Goal: Check status: Check status

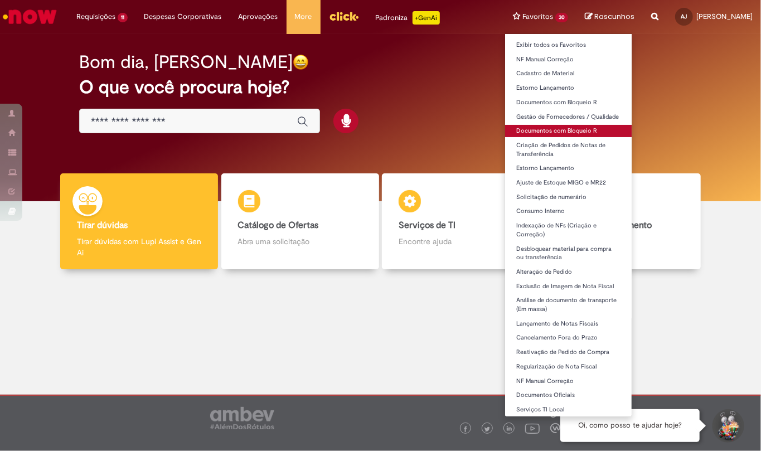
click at [505, 137] on link "Documentos com Bloqueio R" at bounding box center [568, 131] width 127 height 12
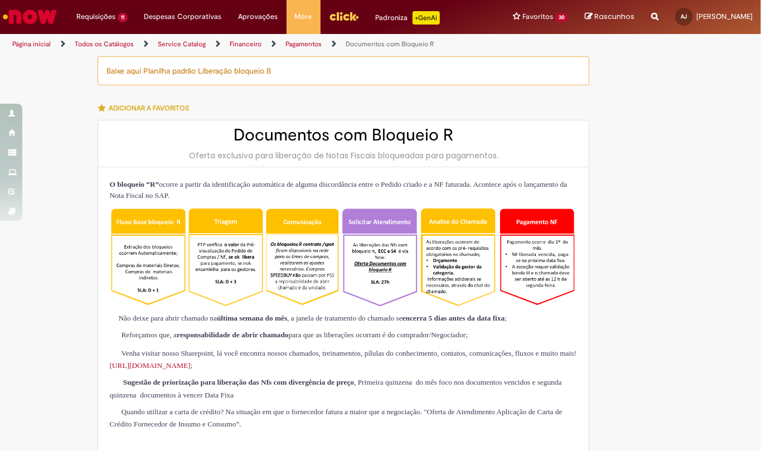
type input "********"
type input "**********"
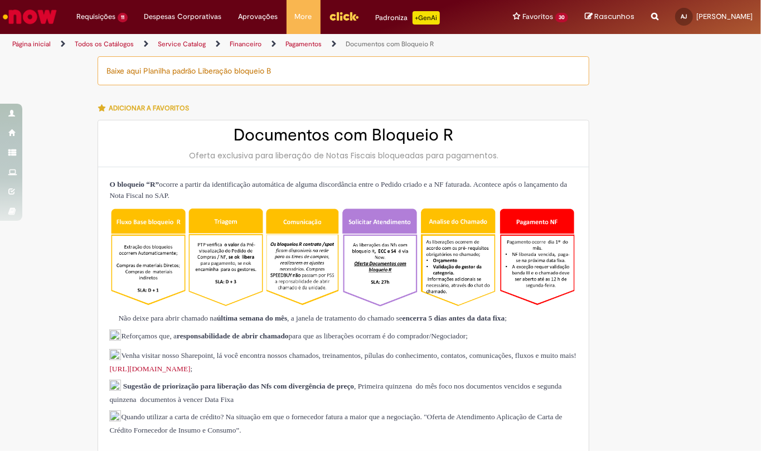
type input "**********"
type input "****"
type input "**********"
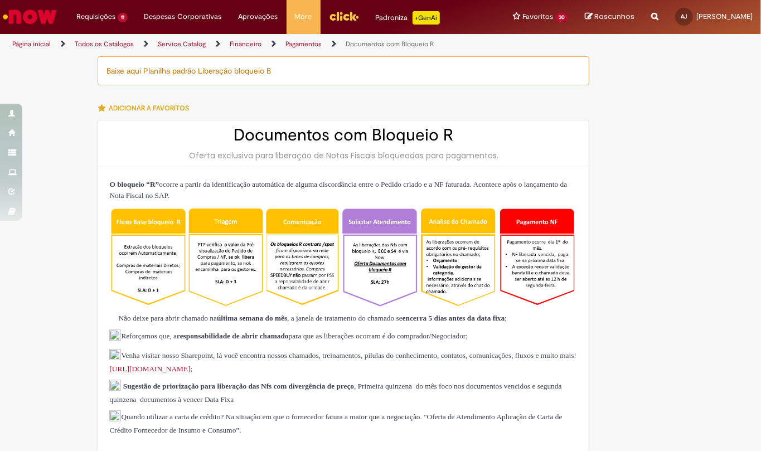
type input "**********"
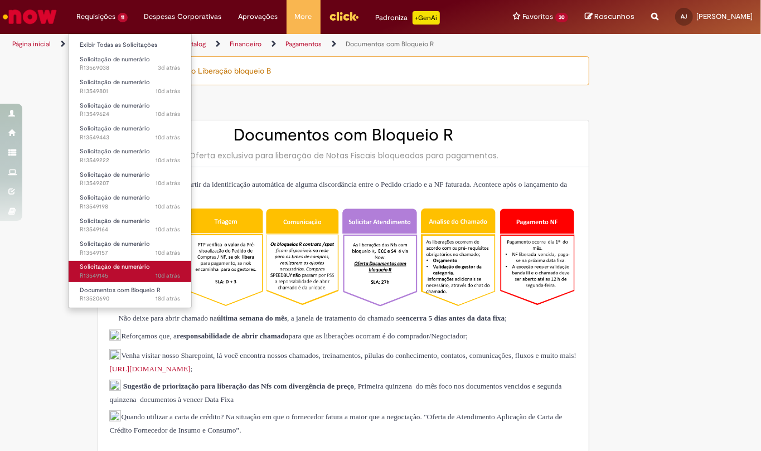
click at [114, 268] on span "Solicitação de numerário" at bounding box center [115, 267] width 70 height 8
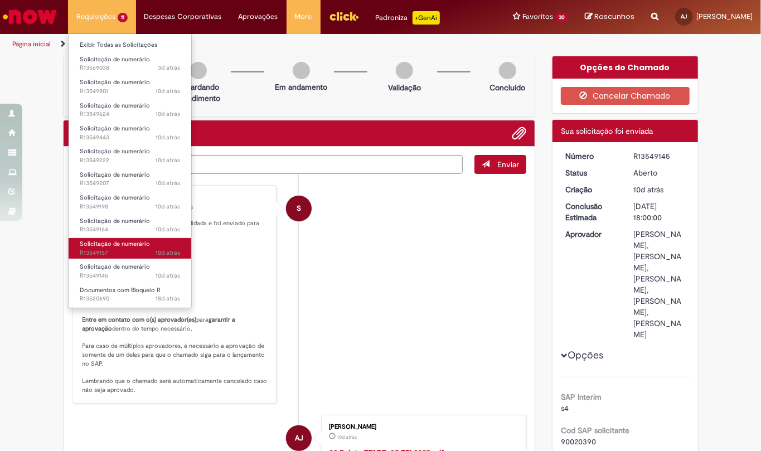
click at [129, 246] on span "Solicitação de numerário" at bounding box center [115, 244] width 70 height 8
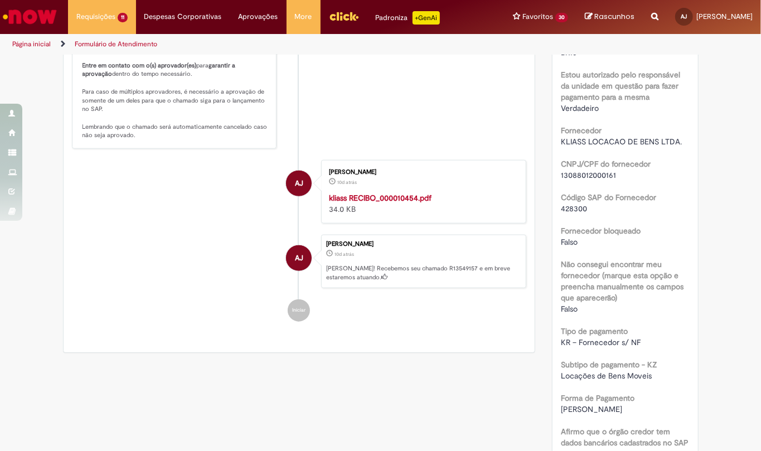
scroll to position [212, 0]
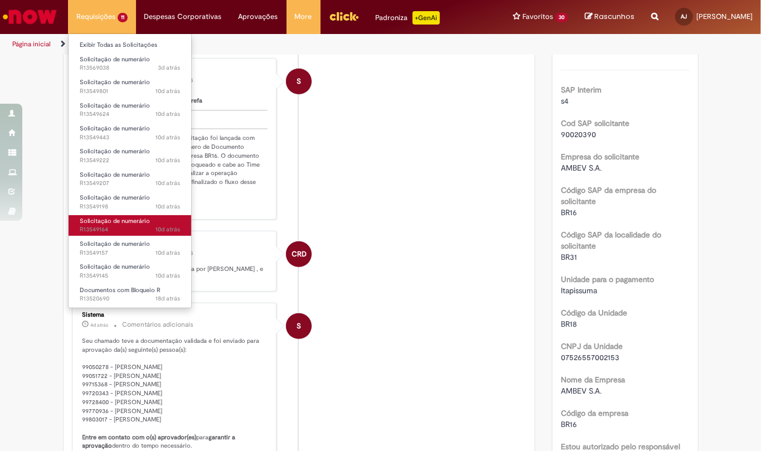
click at [112, 220] on span "Solicitação de numerário" at bounding box center [115, 221] width 70 height 8
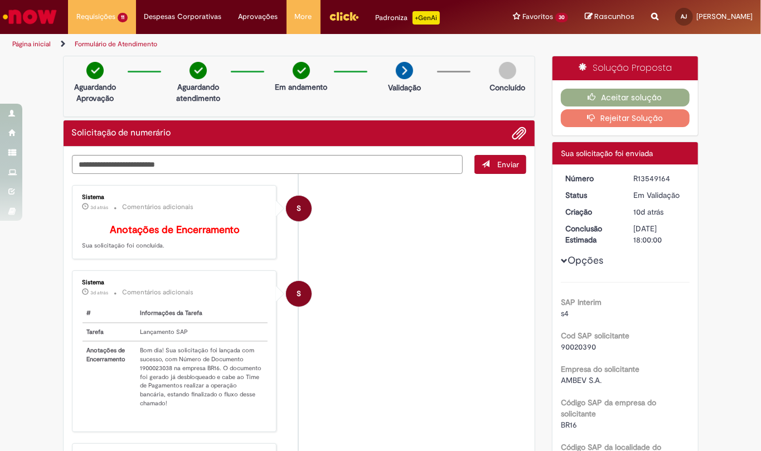
click at [145, 387] on td "Bom dia! Sua solicitação foi lançada com sucesso, com Número de Documento 19000…" at bounding box center [201, 376] width 133 height 71
copy td "1900023038"
click at [608, 105] on button "Aceitar solução" at bounding box center [625, 98] width 129 height 18
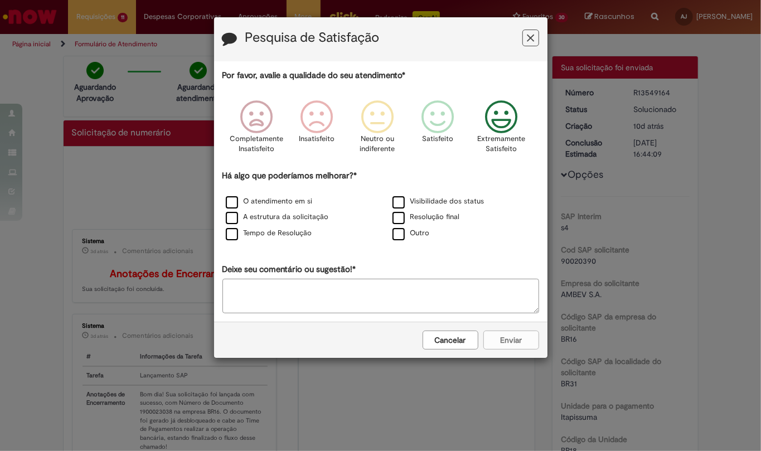
click at [493, 109] on icon "Feedback" at bounding box center [501, 116] width 42 height 33
click at [231, 201] on label "O atendimento em si" at bounding box center [269, 201] width 87 height 11
click at [522, 338] on button "Enviar" at bounding box center [511, 340] width 56 height 19
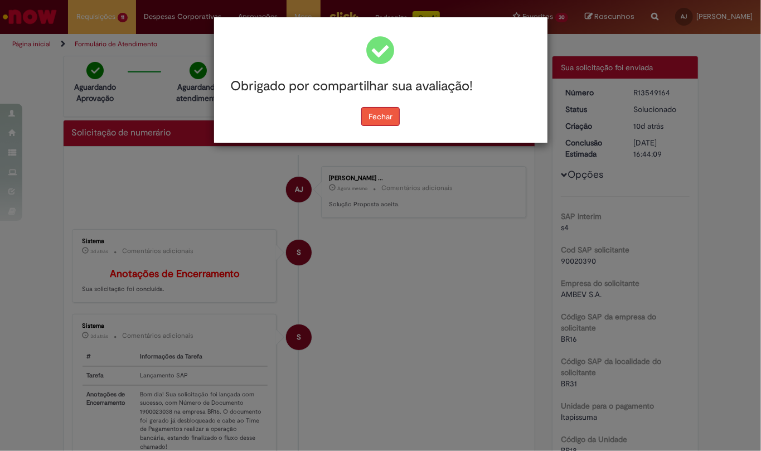
click at [380, 117] on button "Fechar" at bounding box center [380, 116] width 38 height 19
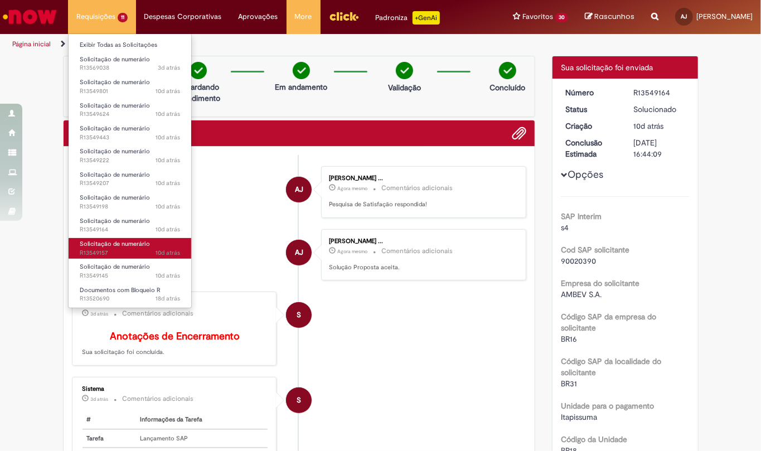
click at [130, 245] on span "Solicitação de numerário" at bounding box center [115, 244] width 70 height 8
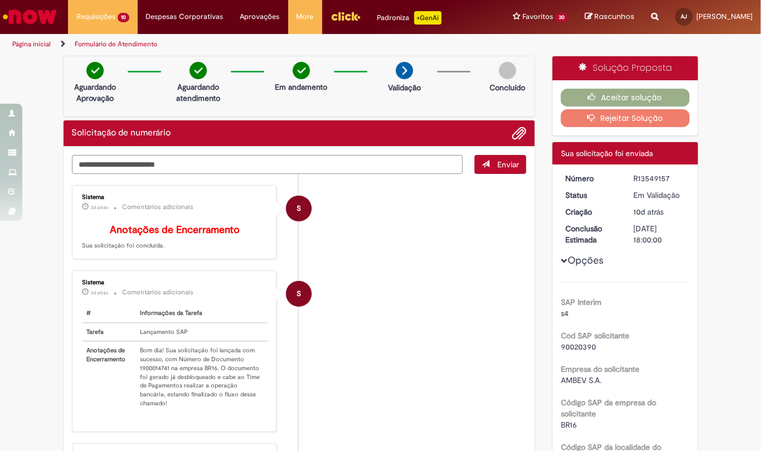
click at [148, 386] on td "Bom dia! Sua solicitação foi lançada com sucesso, com Número de Documento 19000…" at bounding box center [201, 376] width 133 height 71
copy td "1900014741"
click at [615, 96] on div "Aceitar solução Rejeitar Solução" at bounding box center [624, 107] width 145 height 55
click at [605, 105] on button "Aceitar solução" at bounding box center [625, 98] width 129 height 18
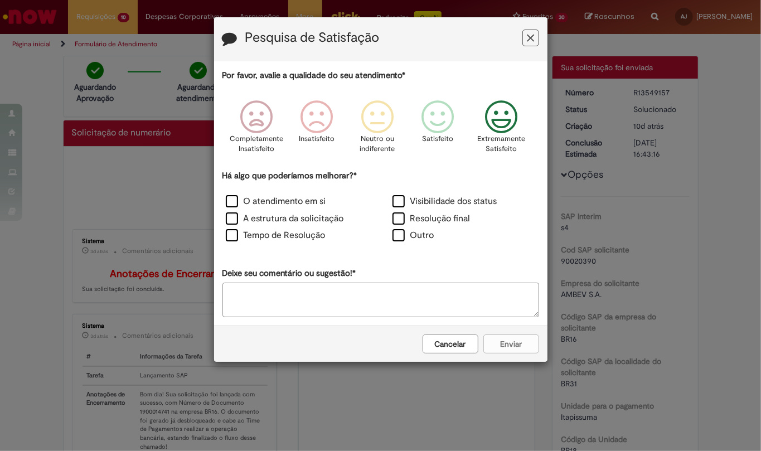
click at [493, 119] on icon "Feedback" at bounding box center [501, 116] width 42 height 33
click at [232, 203] on label "O atendimento em si" at bounding box center [276, 201] width 100 height 13
click at [518, 342] on button "Enviar" at bounding box center [511, 343] width 56 height 19
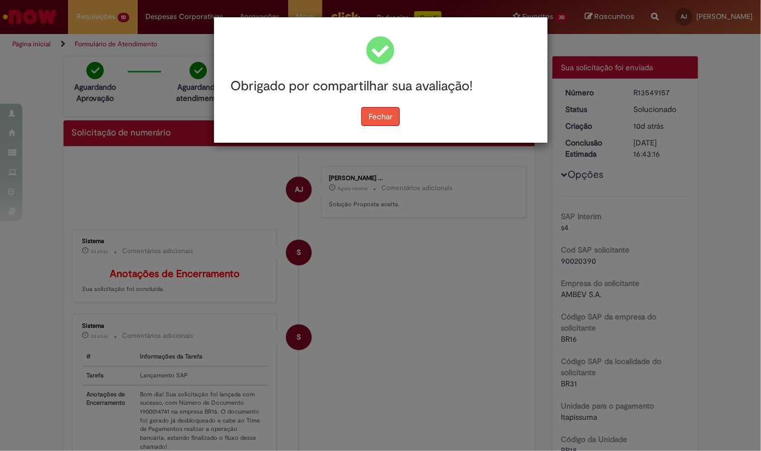
click at [386, 119] on button "Fechar" at bounding box center [380, 116] width 38 height 19
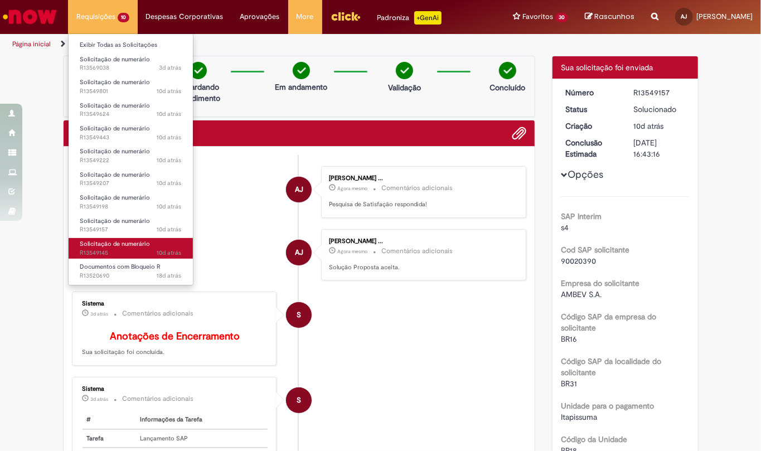
click at [118, 244] on span "Solicitação de numerário" at bounding box center [115, 244] width 70 height 8
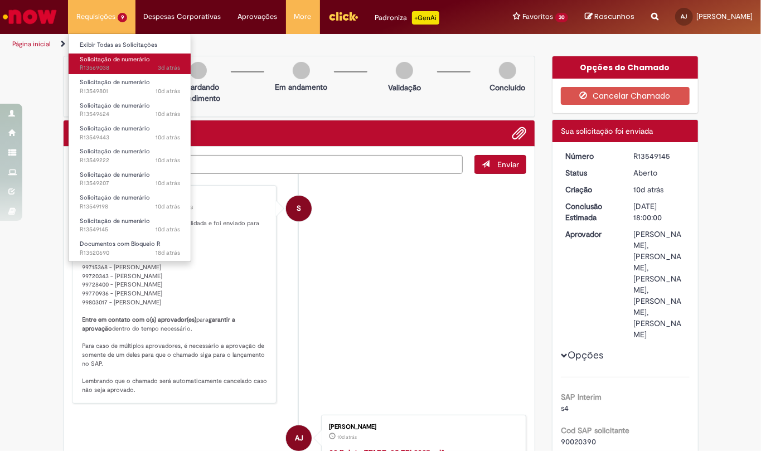
click at [134, 62] on span "Solicitação de numerário" at bounding box center [115, 59] width 70 height 8
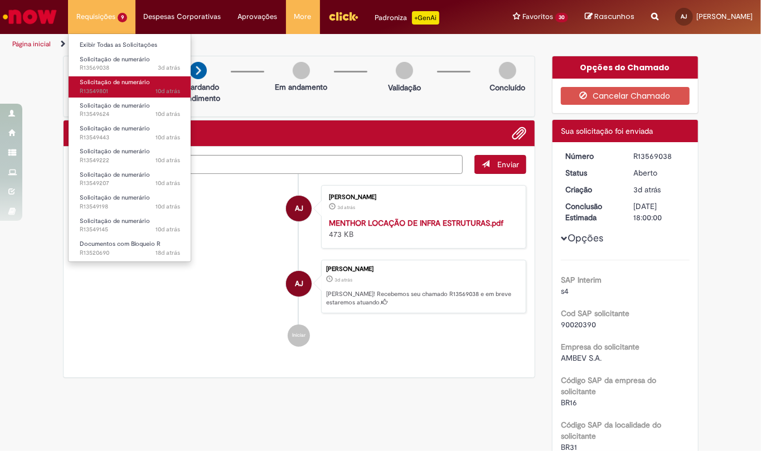
click at [109, 85] on span "Solicitação de numerário" at bounding box center [115, 82] width 70 height 8
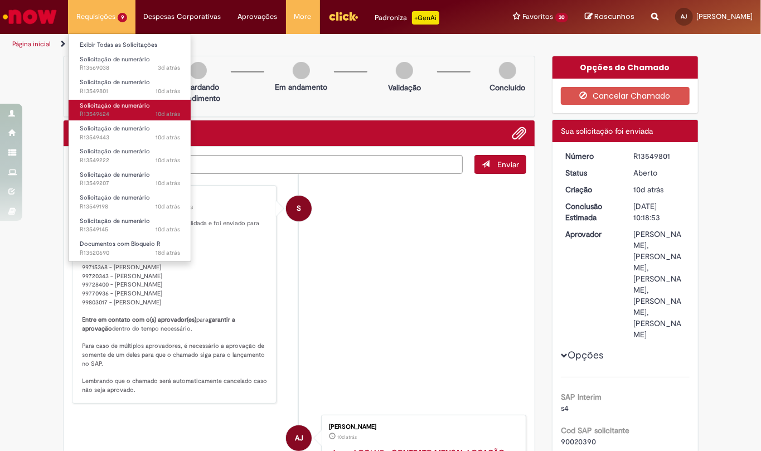
click at [125, 105] on span "Solicitação de numerário" at bounding box center [115, 105] width 70 height 8
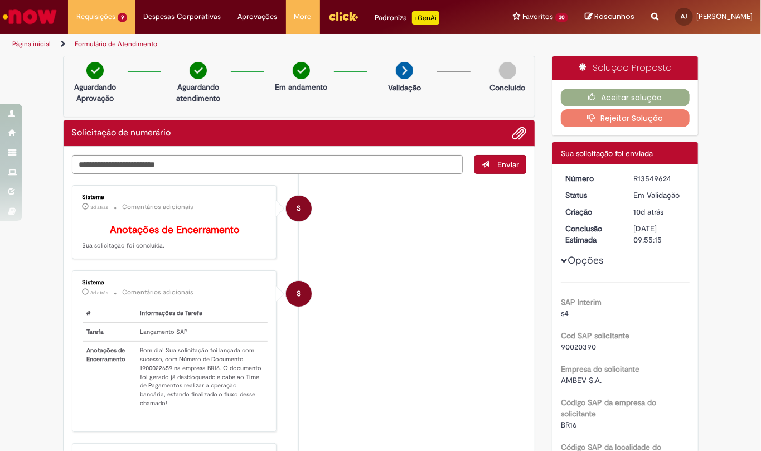
click at [146, 386] on td "Bom dia! Sua solicitação foi lançada com sucesso, com Número de Documento 19000…" at bounding box center [201, 376] width 133 height 71
copy td "1900022659"
click at [618, 104] on button "Aceitar solução" at bounding box center [625, 98] width 129 height 18
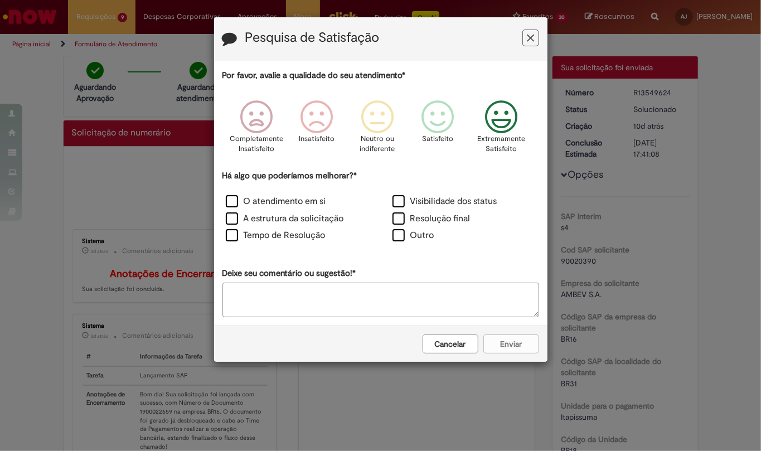
click at [499, 118] on icon "Feedback" at bounding box center [501, 116] width 42 height 33
click at [232, 203] on label "O atendimento em si" at bounding box center [276, 201] width 100 height 13
click at [507, 352] on button "Enviar" at bounding box center [511, 343] width 56 height 19
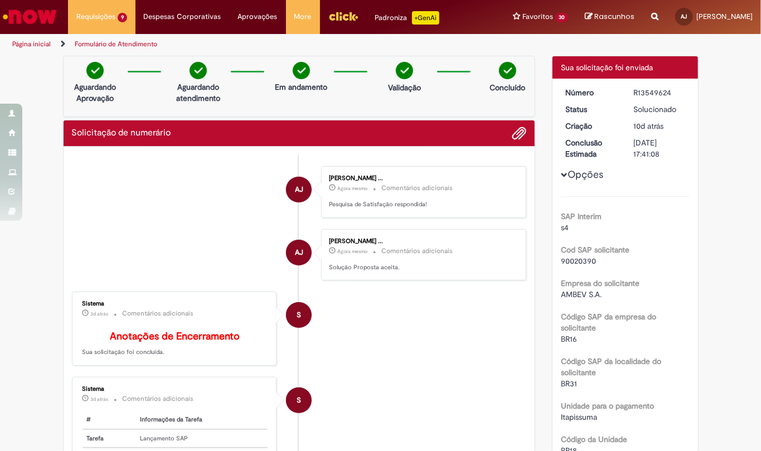
click at [388, 99] on div "Validação" at bounding box center [404, 90] width 33 height 17
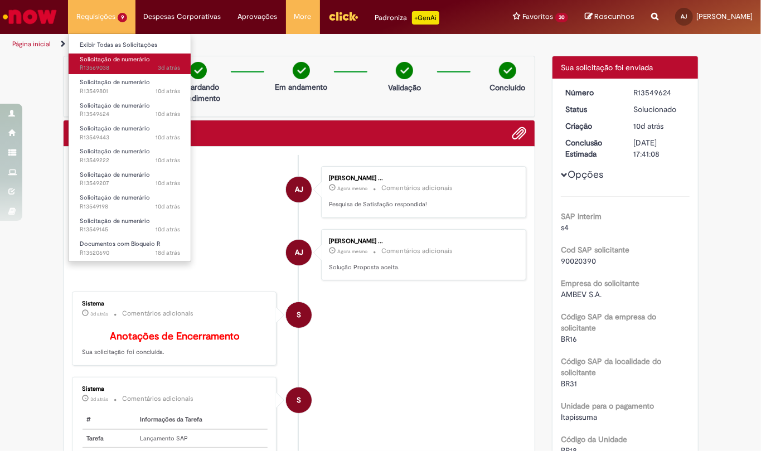
click at [112, 61] on span "Solicitação de numerário" at bounding box center [115, 59] width 70 height 8
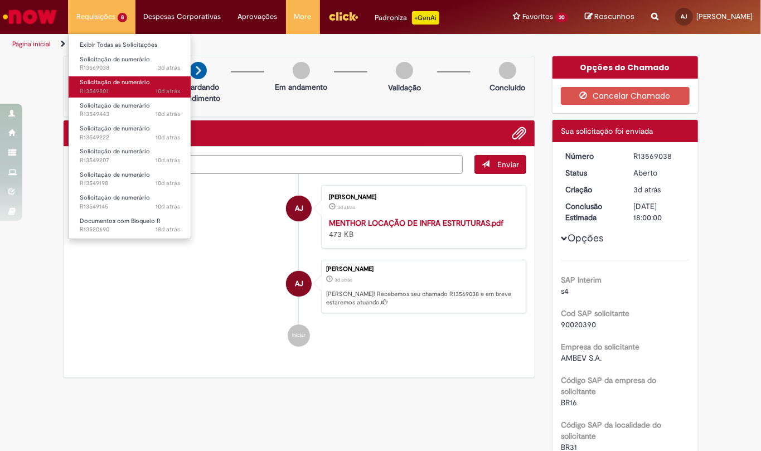
click at [101, 83] on span "Solicitação de numerário" at bounding box center [115, 82] width 70 height 8
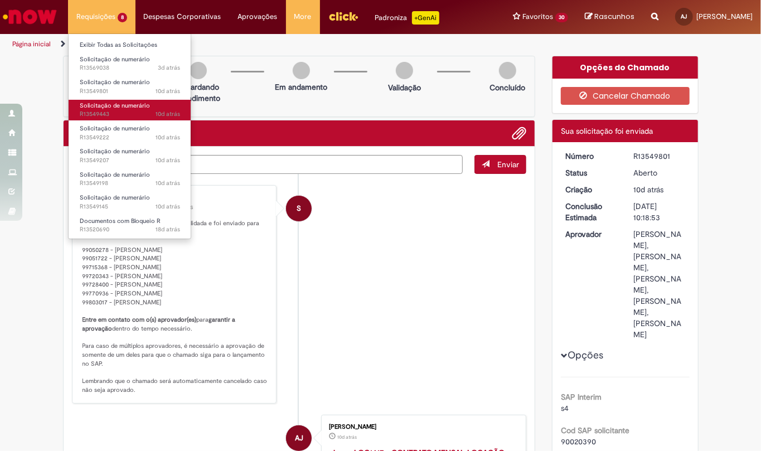
click at [111, 110] on link "Solicitação de numerário 10d atrás 10 dias atrás R13549443" at bounding box center [130, 110] width 123 height 21
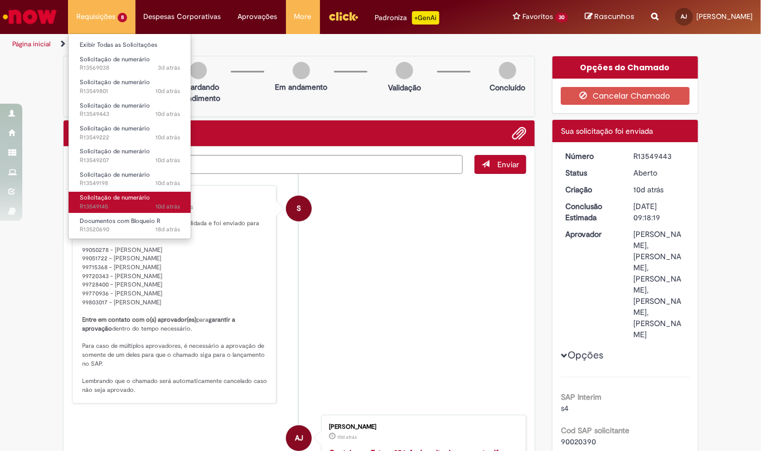
click at [117, 197] on span "Solicitação de numerário" at bounding box center [115, 197] width 70 height 8
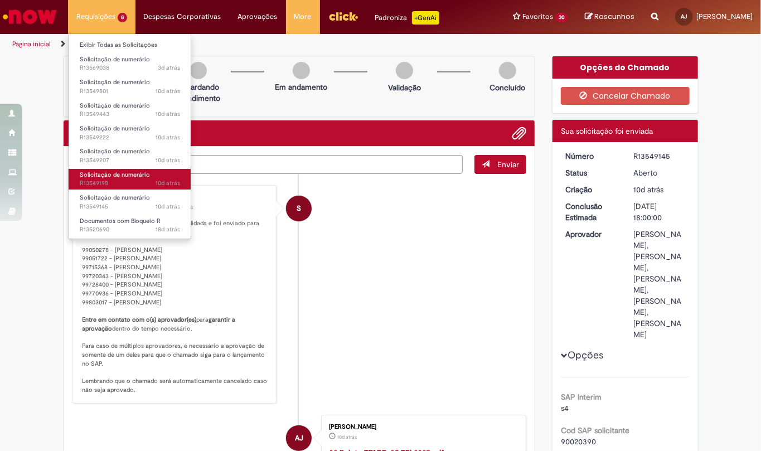
click at [123, 177] on span "Solicitação de numerário" at bounding box center [115, 175] width 70 height 8
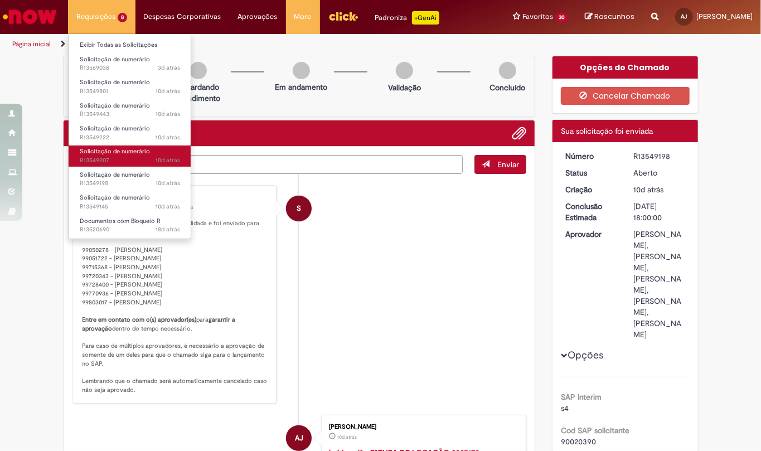
click at [128, 154] on span "Solicitação de numerário" at bounding box center [115, 151] width 70 height 8
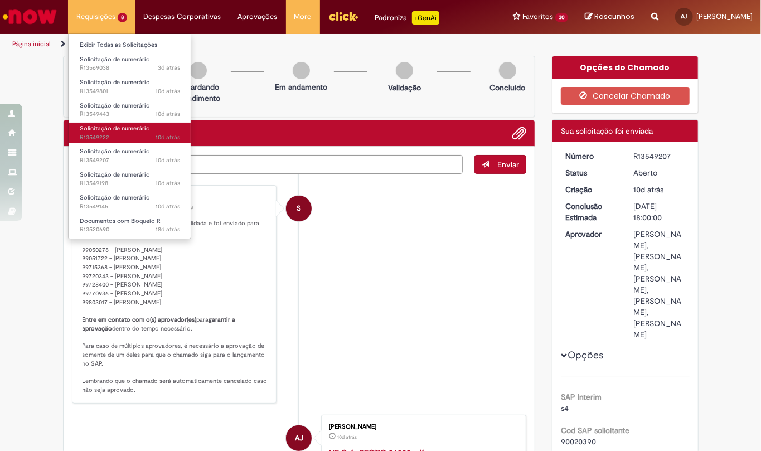
click at [123, 125] on span "Solicitação de numerário" at bounding box center [115, 128] width 70 height 8
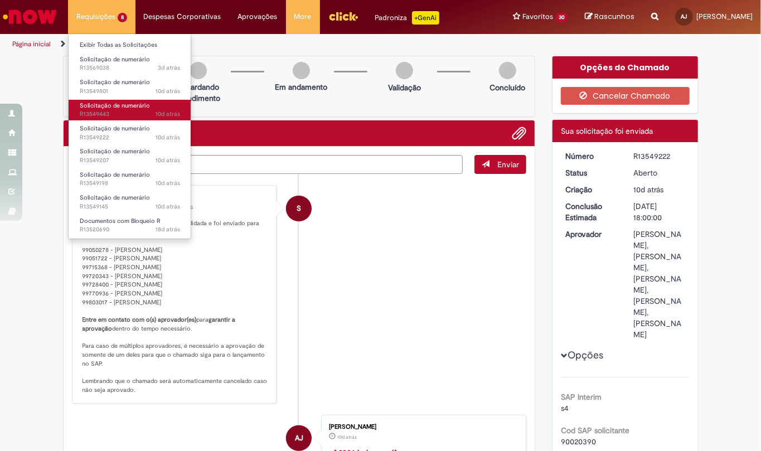
click at [108, 105] on span "Solicitação de numerário" at bounding box center [115, 105] width 70 height 8
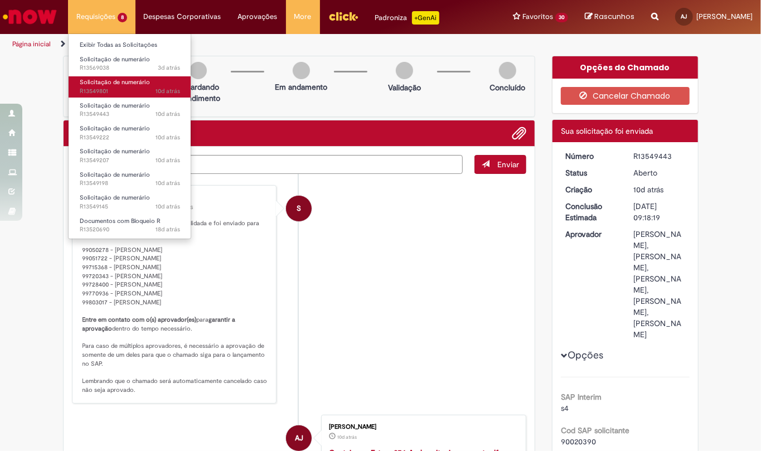
click at [112, 83] on span "Solicitação de numerário" at bounding box center [115, 82] width 70 height 8
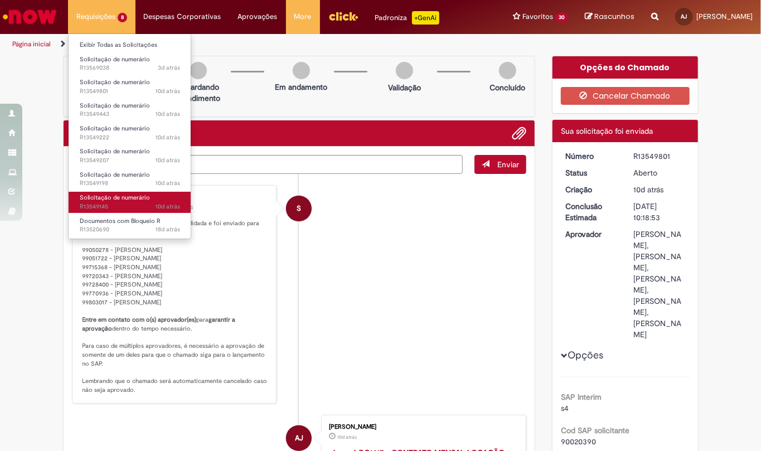
click at [108, 200] on span "Solicitação de numerário" at bounding box center [115, 197] width 70 height 8
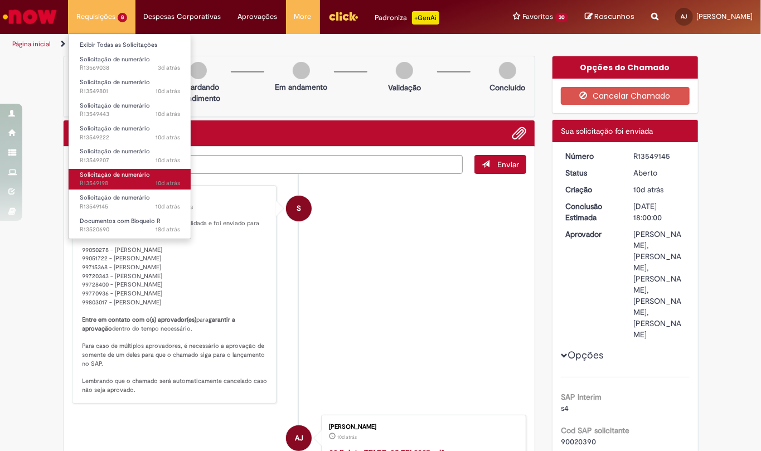
click at [117, 172] on span "Solicitação de numerário" at bounding box center [115, 175] width 70 height 8
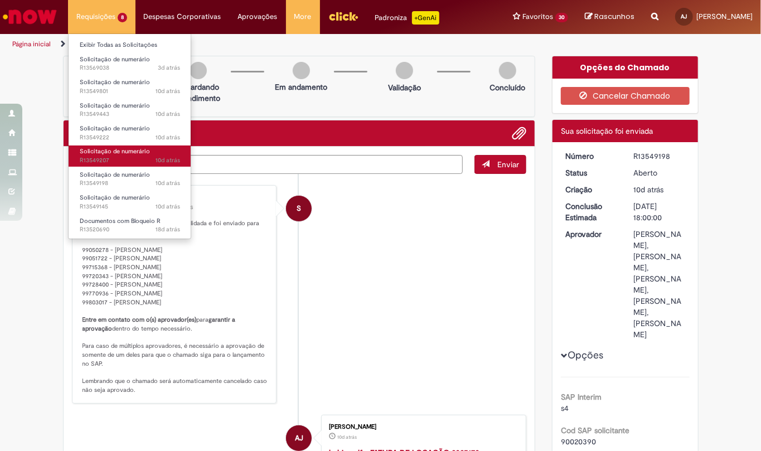
click at [111, 154] on span "Solicitação de numerário" at bounding box center [115, 151] width 70 height 8
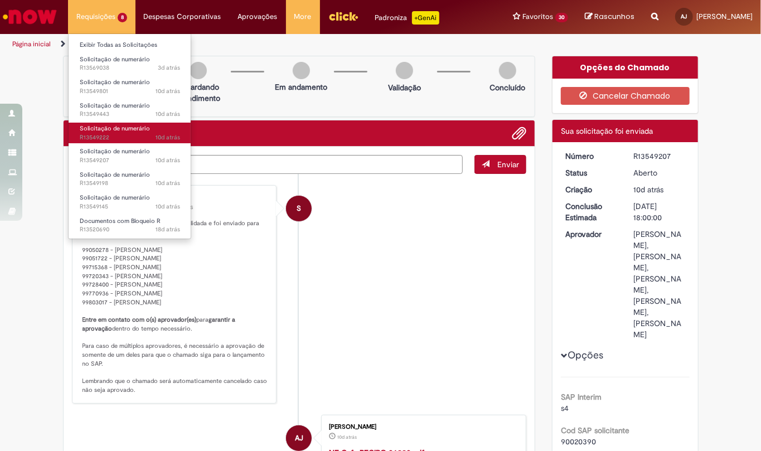
click at [122, 128] on span "Solicitação de numerário" at bounding box center [115, 128] width 70 height 8
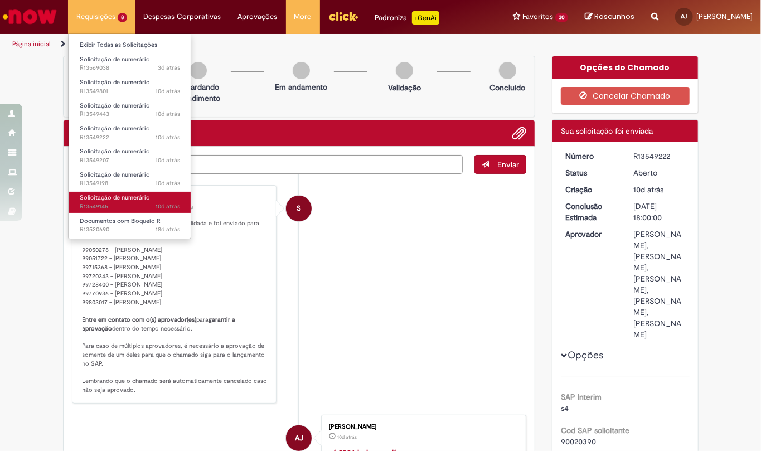
click at [127, 197] on span "Solicitação de numerário" at bounding box center [115, 197] width 70 height 8
